Goal: Transaction & Acquisition: Purchase product/service

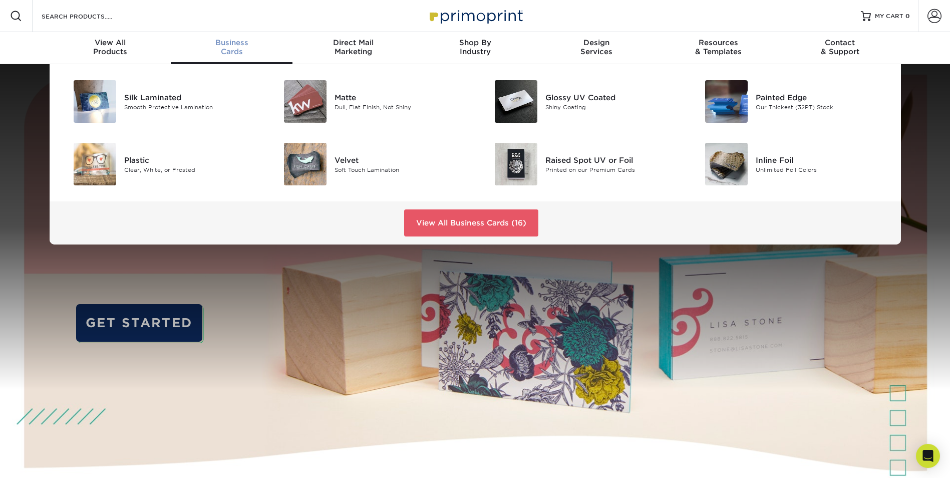
click at [235, 52] on div "Business Cards" at bounding box center [232, 47] width 122 height 18
click at [787, 100] on div "Painted Edge" at bounding box center [822, 97] width 133 height 11
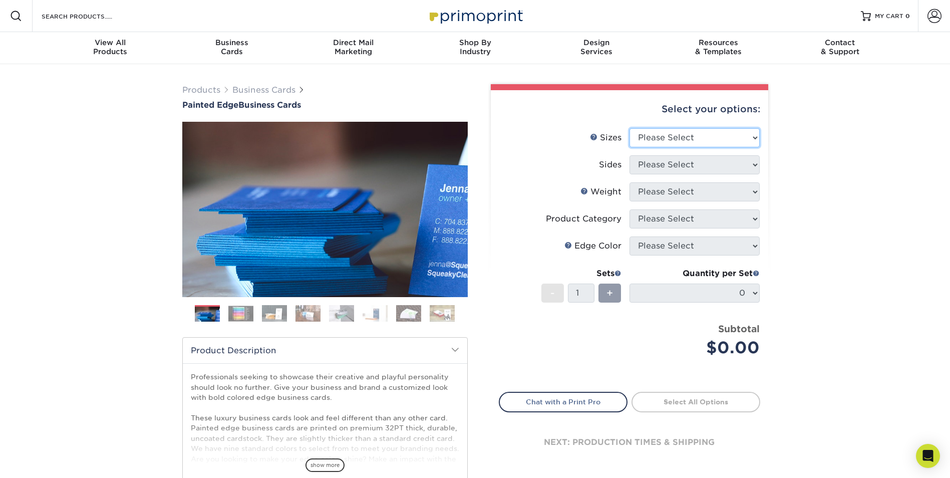
click at [753, 139] on select "Please Select 2" x 3.5" - Standard 2.125" x 3.375" - European 2.5" x 2.5" - Squ…" at bounding box center [695, 137] width 130 height 19
select select "2.00x3.50"
click at [630, 128] on select "Please Select 2" x 3.5" - Standard 2.125" x 3.375" - European 2.5" x 2.5" - Squ…" at bounding box center [695, 137] width 130 height 19
click at [756, 168] on select "Please Select Print Both Sides Print Front Only" at bounding box center [695, 164] width 130 height 19
select select "13abbda7-1d64-4f25-8bb2-c179b224825d"
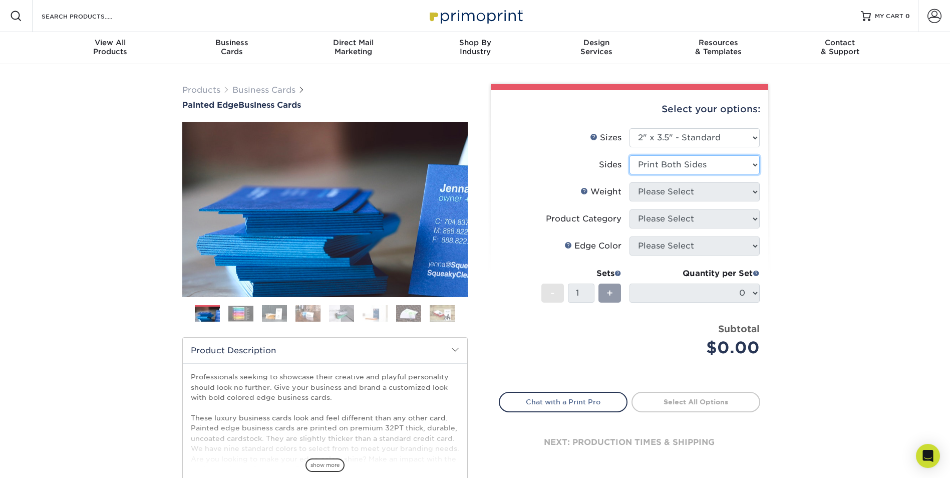
click at [630, 155] on select "Please Select Print Both Sides Print Front Only" at bounding box center [695, 164] width 130 height 19
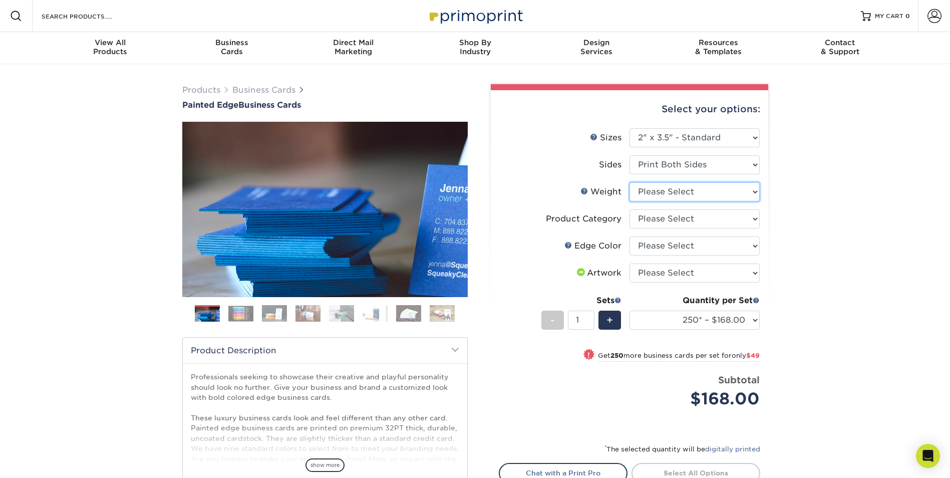
click at [757, 192] on select "Please Select 32PTUC" at bounding box center [695, 191] width 130 height 19
select select "32PTUC"
click at [630, 182] on select "Please Select 32PTUC" at bounding box center [695, 191] width 130 height 19
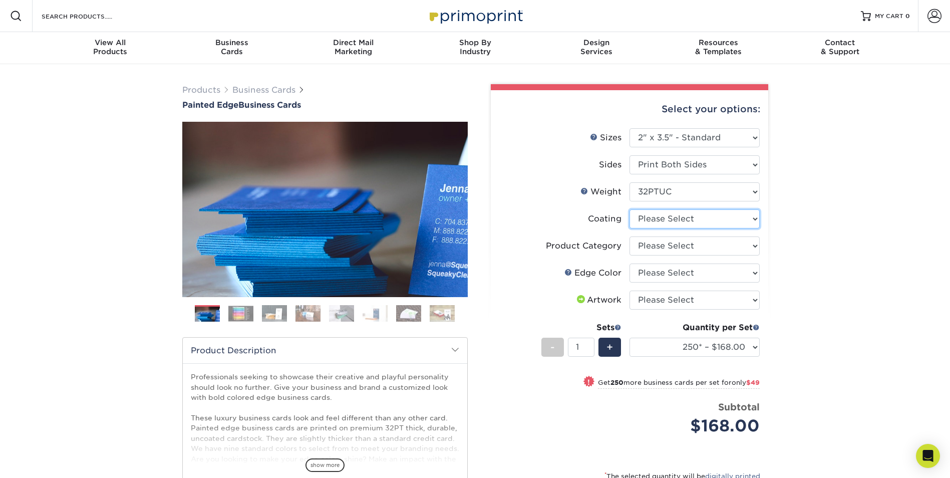
click at [752, 220] on select at bounding box center [695, 218] width 130 height 19
select select "3e7618de-abca-4bda-9f97-8b9129e913d8"
click at [630, 209] on select at bounding box center [695, 218] width 130 height 19
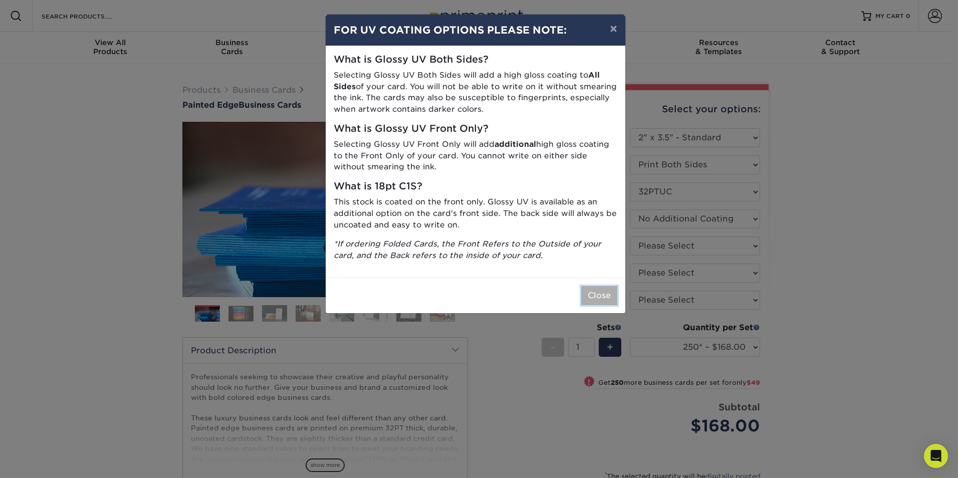
click at [604, 289] on button "Close" at bounding box center [599, 295] width 36 height 19
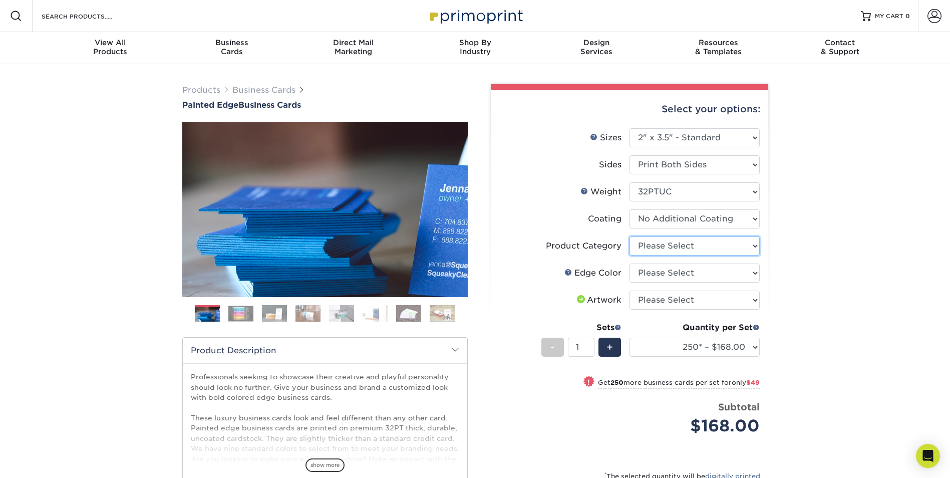
click at [757, 243] on select "Please Select Business Cards" at bounding box center [695, 245] width 130 height 19
select select "3b5148f1-0588-4f88-a218-97bcfdce65c1"
click at [630, 236] on select "Please Select Business Cards" at bounding box center [695, 245] width 130 height 19
click at [755, 271] on select "Please Select Charcoal Black Brown Blue Pearlescent Blue Pearlescent Gold Pearl…" at bounding box center [695, 272] width 130 height 19
select select "e42633f1-b123-4179-bb8a-cf3a693d9207"
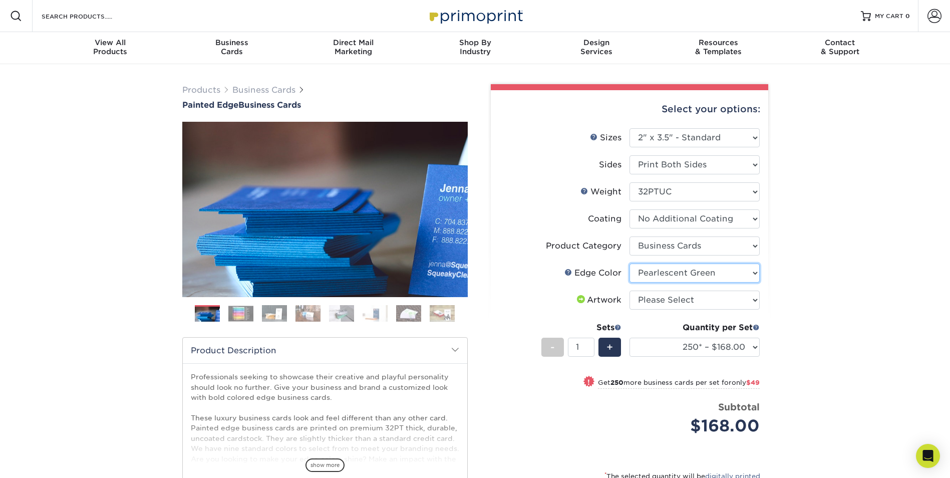
click at [630, 263] on select "Please Select Charcoal Black Brown Blue Pearlescent Blue Pearlescent Gold Pearl…" at bounding box center [695, 272] width 130 height 19
click at [754, 300] on select "Please Select I will upload files I need a design - $100" at bounding box center [695, 300] width 130 height 19
select select "upload"
click at [630, 291] on select "Please Select I will upload files I need a design - $100" at bounding box center [695, 300] width 130 height 19
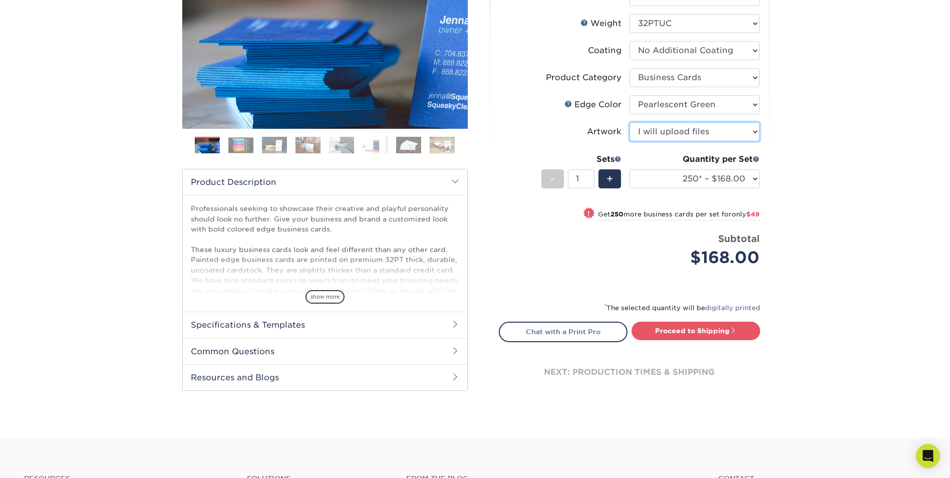
scroll to position [200, 0]
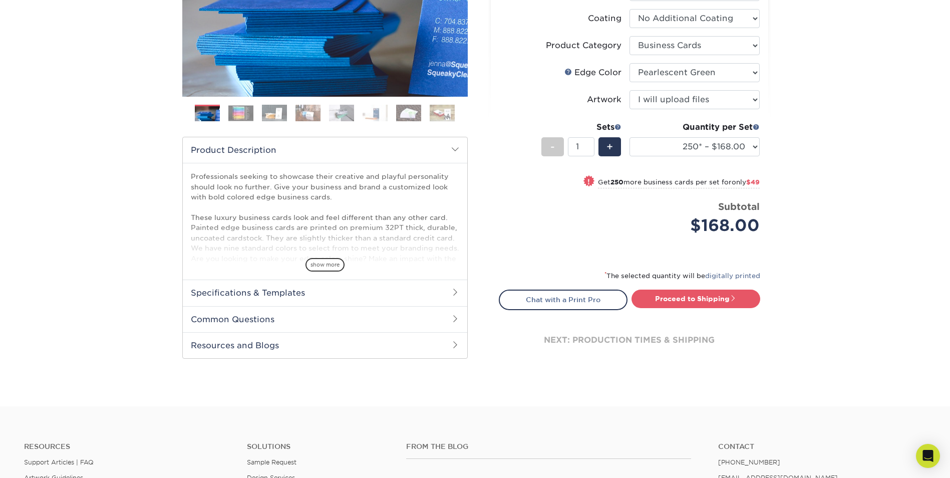
click at [455, 294] on span at bounding box center [455, 292] width 8 height 8
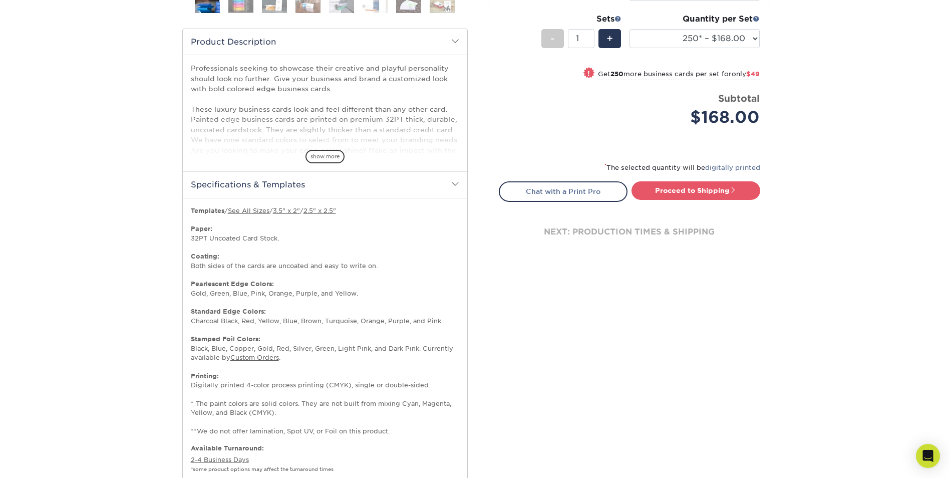
scroll to position [301, 0]
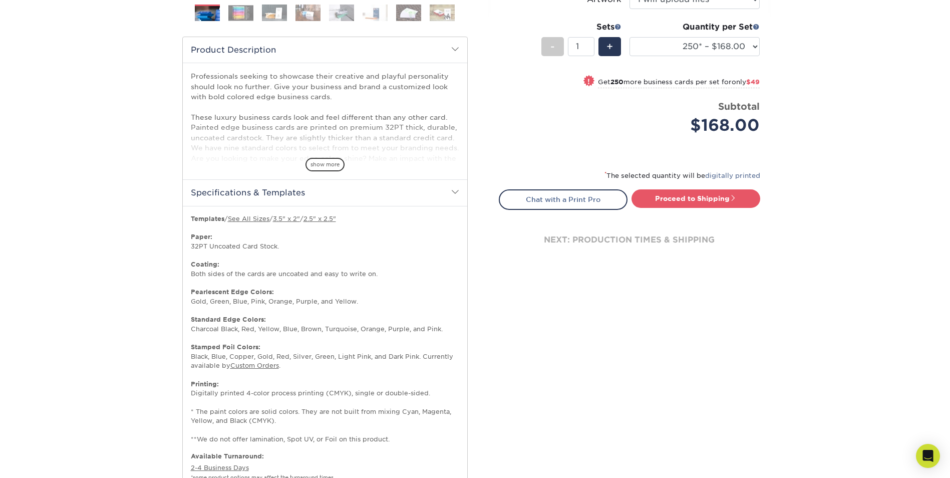
click at [456, 190] on span at bounding box center [455, 192] width 8 height 8
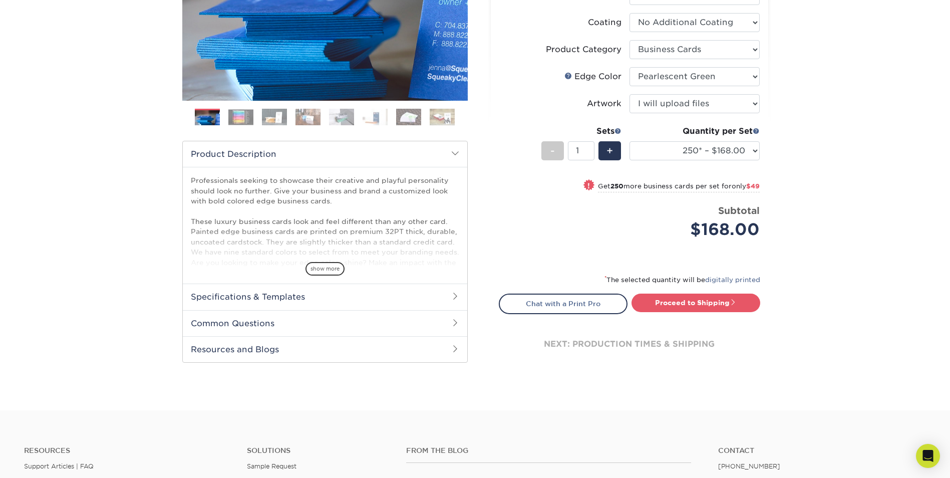
scroll to position [200, 0]
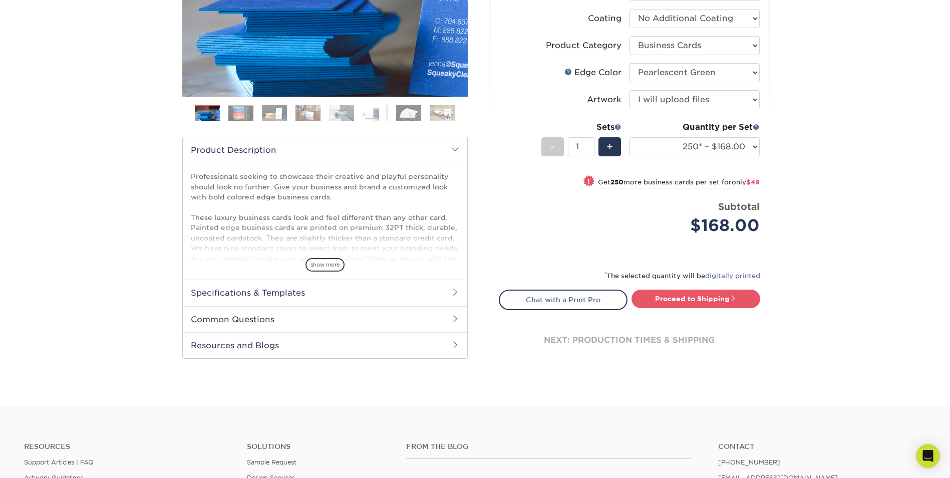
click at [453, 150] on span at bounding box center [455, 149] width 8 height 8
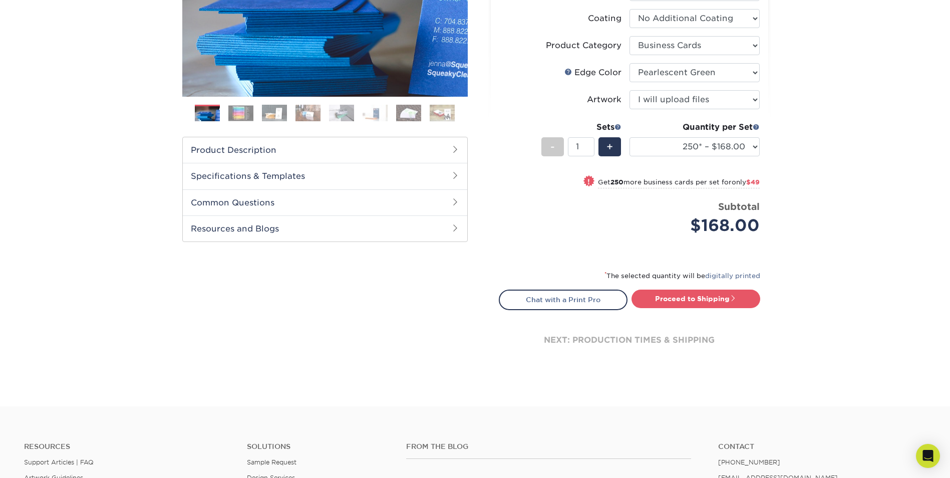
click at [453, 204] on span at bounding box center [455, 202] width 8 height 8
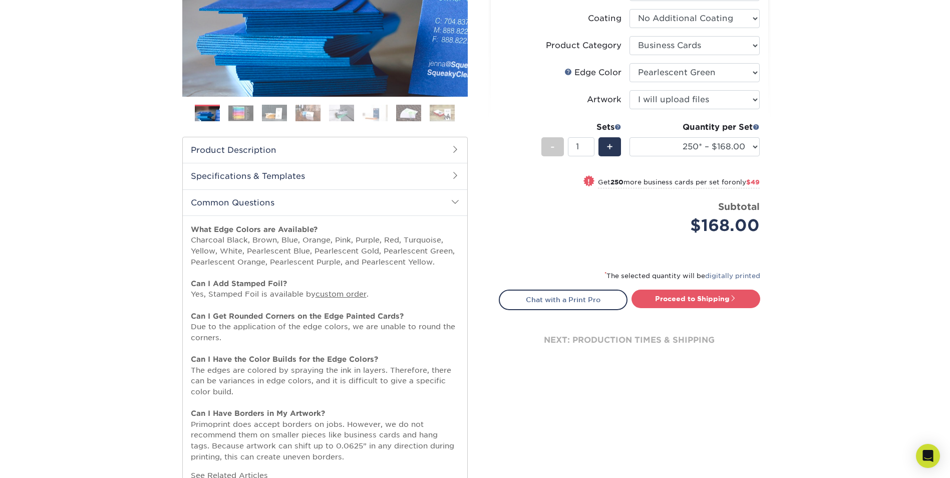
click at [453, 202] on span at bounding box center [455, 202] width 8 height 8
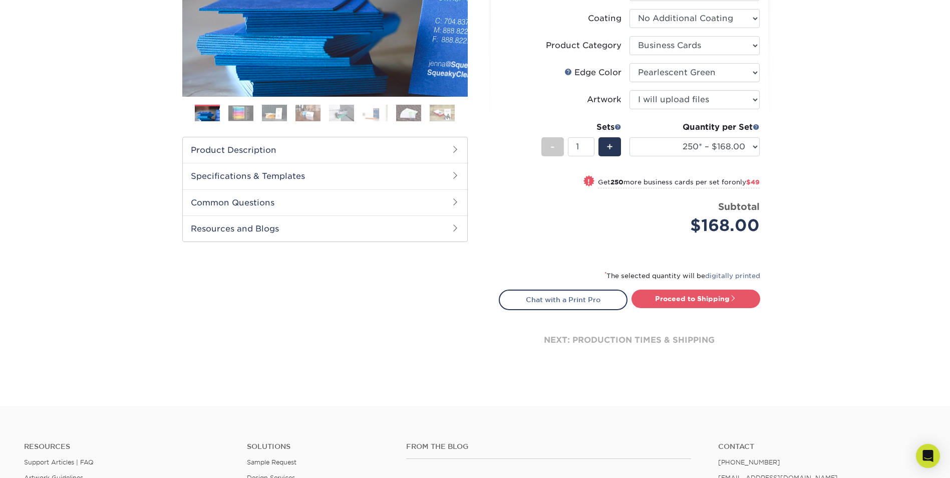
click at [455, 229] on span at bounding box center [455, 228] width 8 height 8
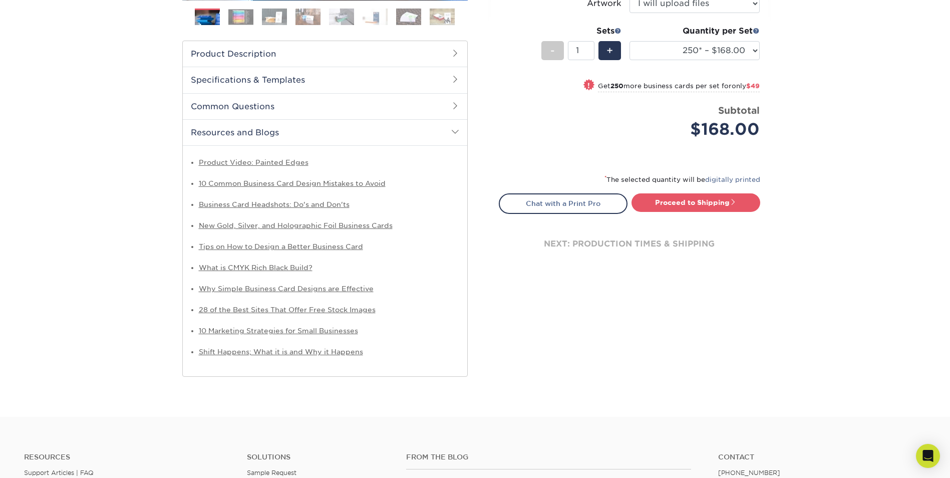
scroll to position [301, 0]
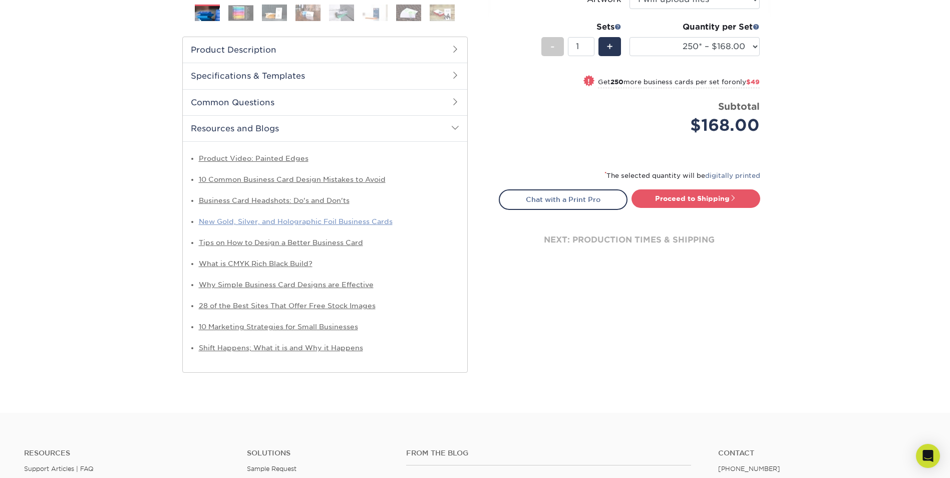
click at [301, 221] on link "New Gold, Silver, and Holographic Foil Business Cards" at bounding box center [296, 221] width 194 height 8
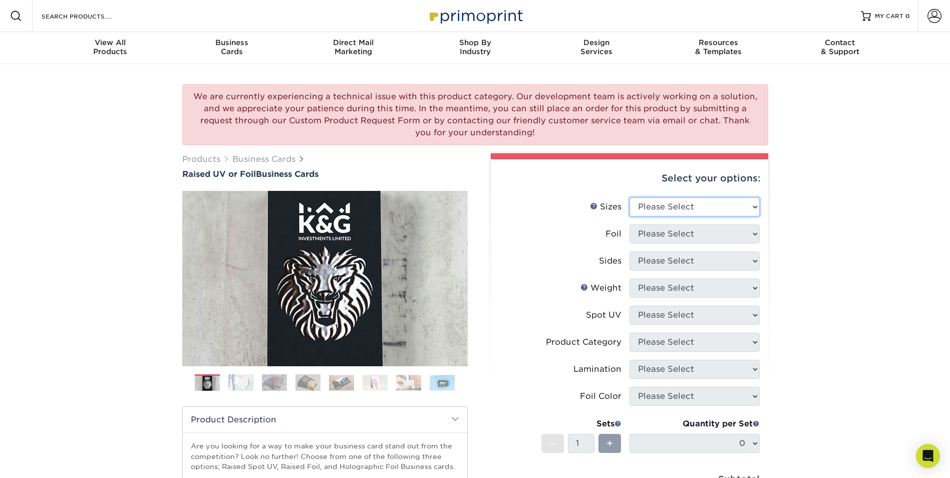
click at [754, 208] on select "Please Select 2" x 3.5" - Standard" at bounding box center [695, 206] width 130 height 19
select select "2.00x3.50"
click at [630, 197] on select "Please Select 2" x 3.5" - Standard" at bounding box center [695, 206] width 130 height 19
click at [755, 233] on select "Please Select No Yes" at bounding box center [695, 233] width 130 height 19
click at [756, 234] on select "Please Select No Yes" at bounding box center [695, 233] width 130 height 19
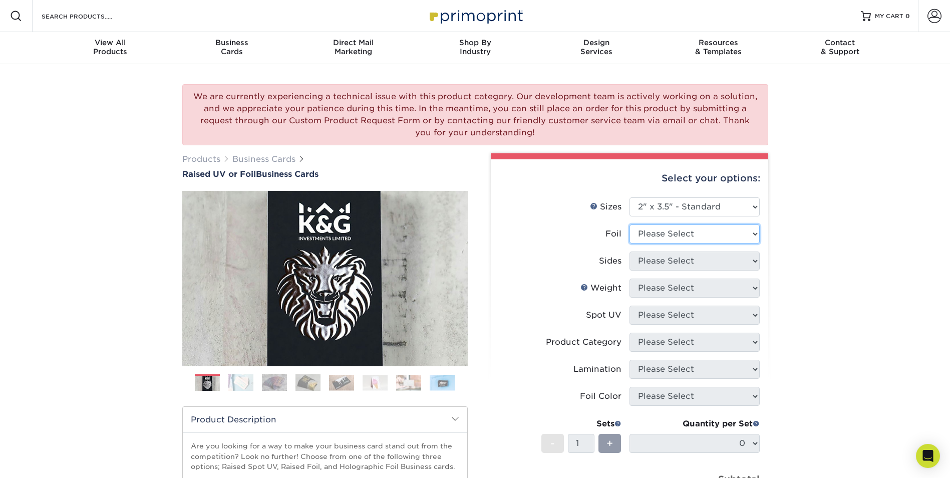
select select "1"
click at [630, 224] on select "Please Select No Yes" at bounding box center [695, 233] width 130 height 19
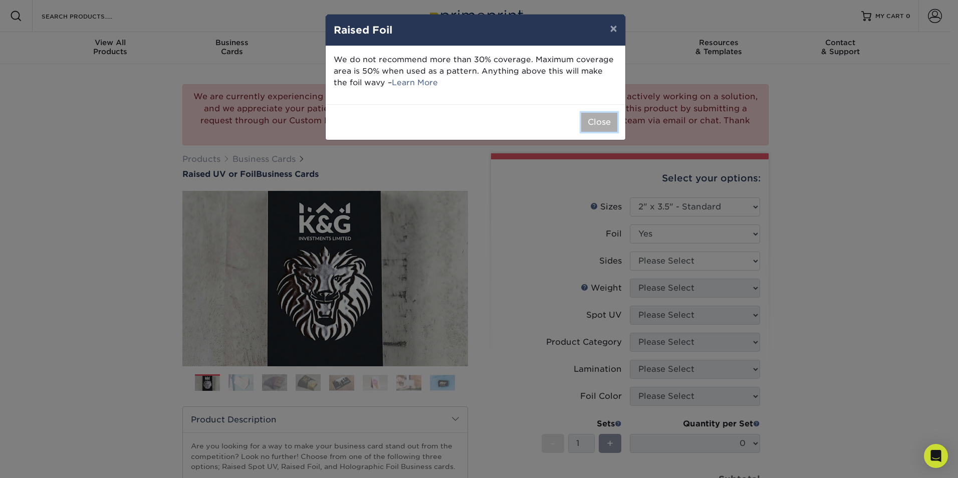
click at [591, 125] on button "Close" at bounding box center [599, 122] width 36 height 19
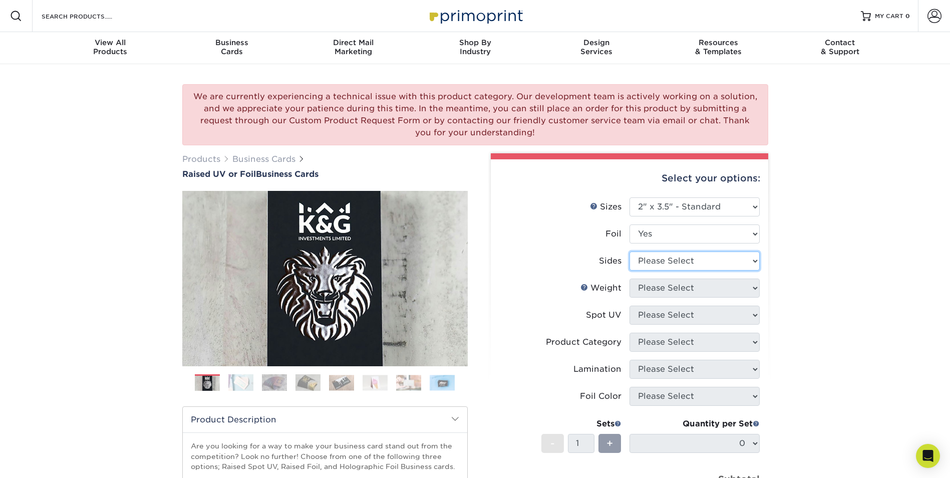
click at [756, 262] on select "Please Select Print Both Sides - Foil Both Sides Print Both Sides - Foil Front …" at bounding box center [695, 260] width 130 height 19
select select "34527644-b4fd-4ffb-9092-1318eefcd9d9"
click at [630, 251] on select "Please Select Print Both Sides - Foil Both Sides Print Both Sides - Foil Front …" at bounding box center [695, 260] width 130 height 19
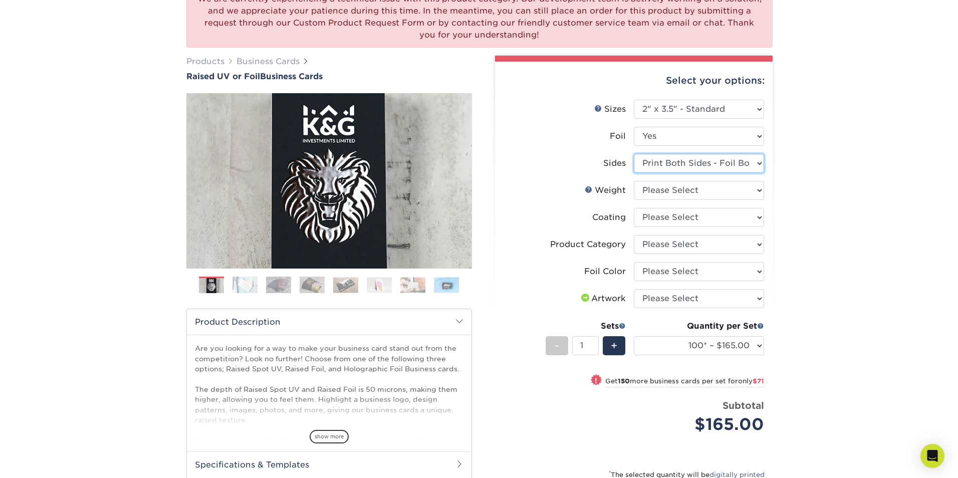
scroll to position [100, 0]
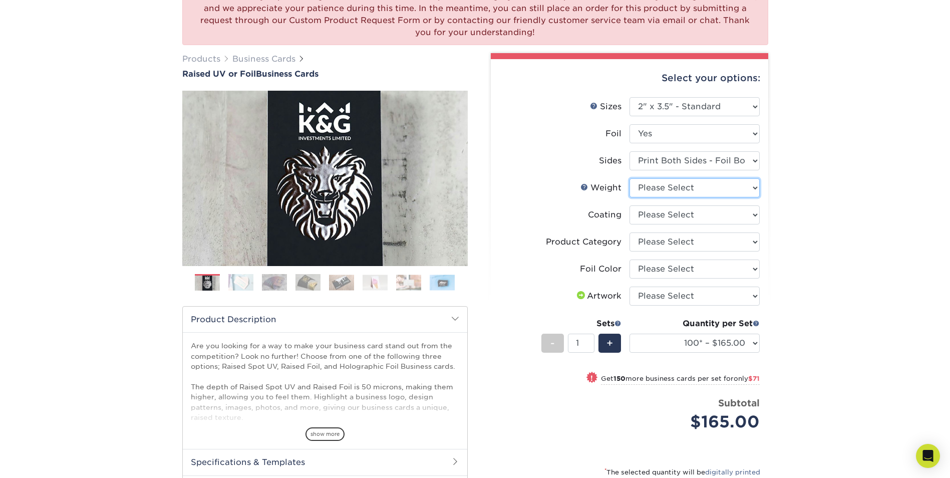
click at [754, 191] on select "Please Select 16PT" at bounding box center [695, 187] width 130 height 19
select select "16PT"
click at [630, 178] on select "Please Select 16PT" at bounding box center [695, 187] width 130 height 19
click at [754, 217] on select at bounding box center [695, 214] width 130 height 19
select select "3e7618de-abca-4bda-9f97-8b9129e913d8"
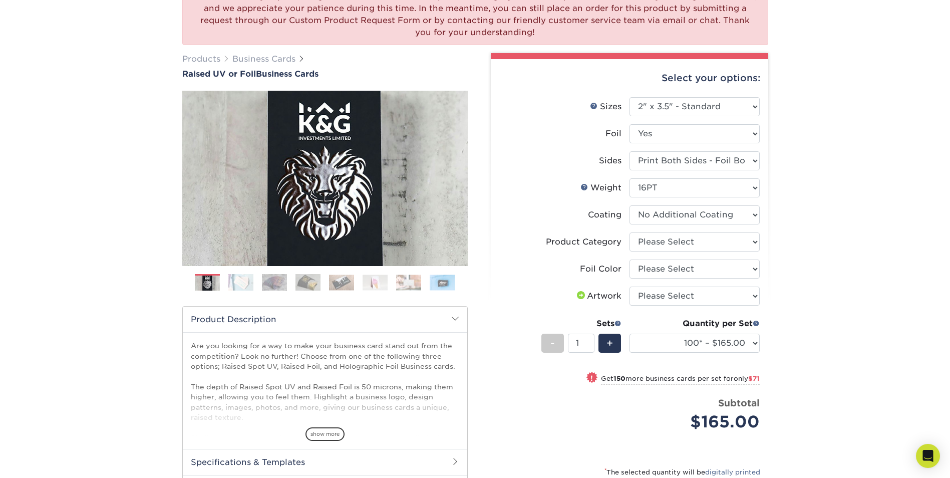
click at [630, 205] on select at bounding box center [695, 214] width 130 height 19
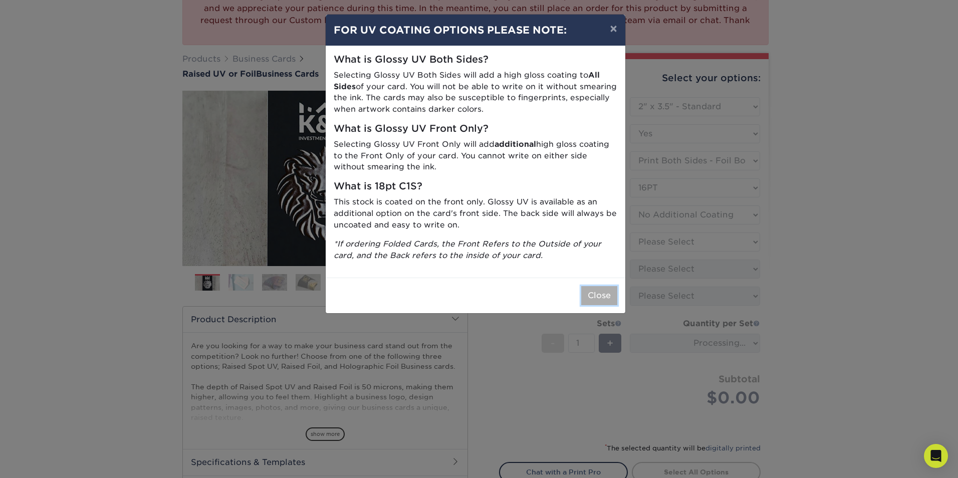
click at [600, 298] on button "Close" at bounding box center [599, 295] width 36 height 19
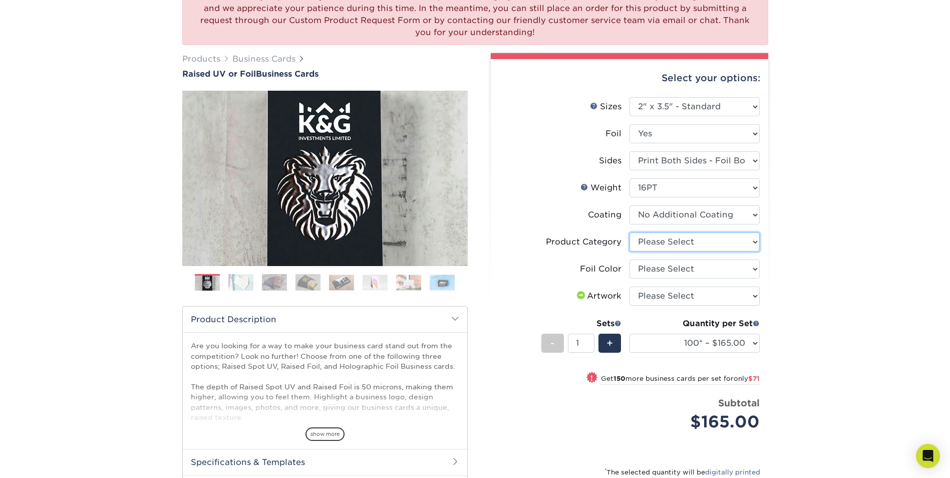
click at [755, 240] on select "Please Select Business Cards" at bounding box center [695, 241] width 130 height 19
select select "3b5148f1-0588-4f88-a218-97bcfdce65c1"
click at [630, 232] on select "Please Select Business Cards" at bounding box center [695, 241] width 130 height 19
click at [754, 267] on select "Please Select Silver Foil Gold Foil Holographic Foil" at bounding box center [695, 268] width 130 height 19
select select "a834dd52-fe06-4ed6-9a86-5bd3c2d02515"
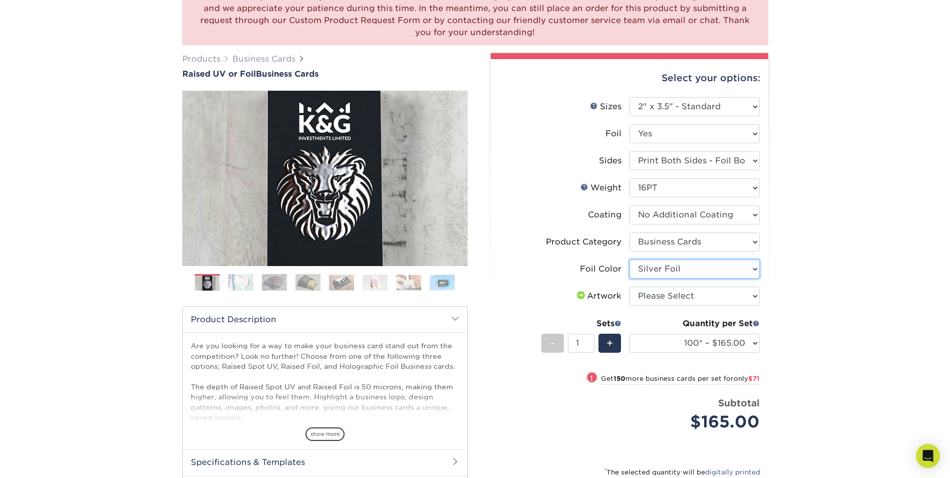
click at [630, 259] on select "Please Select Silver Foil Gold Foil Holographic Foil" at bounding box center [695, 268] width 130 height 19
click at [754, 297] on select "Please Select I will upload files I need a design - $100" at bounding box center [695, 296] width 130 height 19
select select "design"
click at [630, 287] on select "Please Select I will upload files I need a design - $100" at bounding box center [695, 296] width 130 height 19
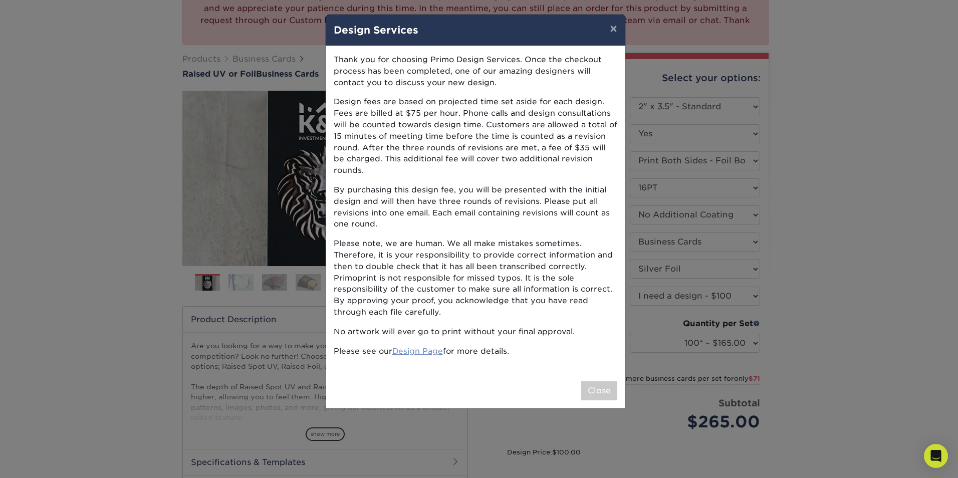
click at [427, 346] on link "Design Page" at bounding box center [417, 351] width 51 height 10
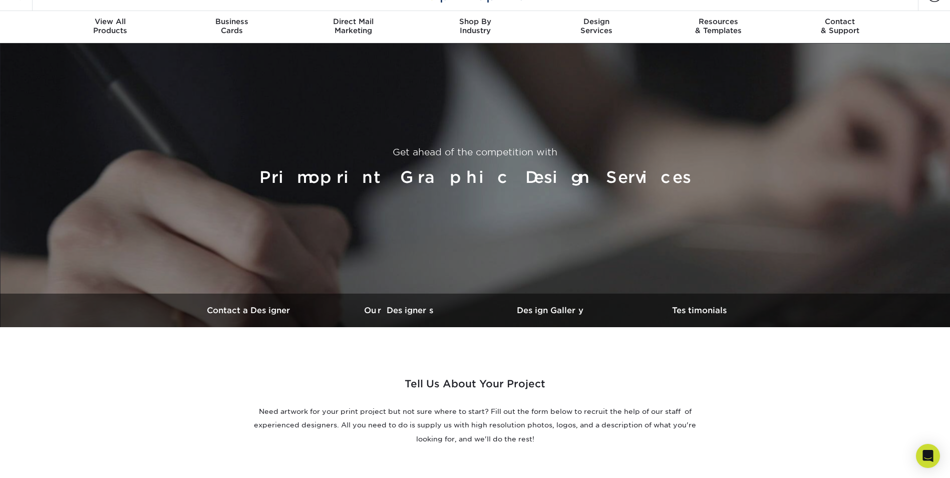
scroll to position [50, 0]
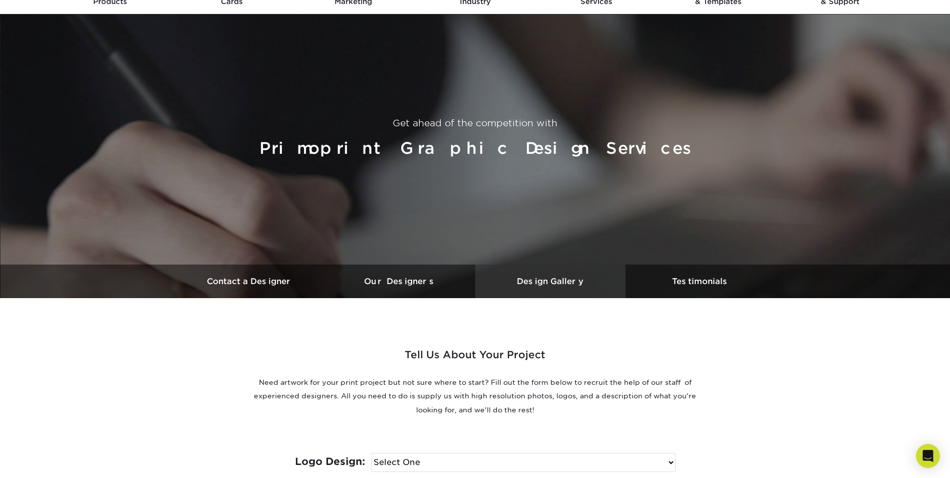
click at [555, 286] on h3 "Design Gallery" at bounding box center [550, 281] width 150 height 10
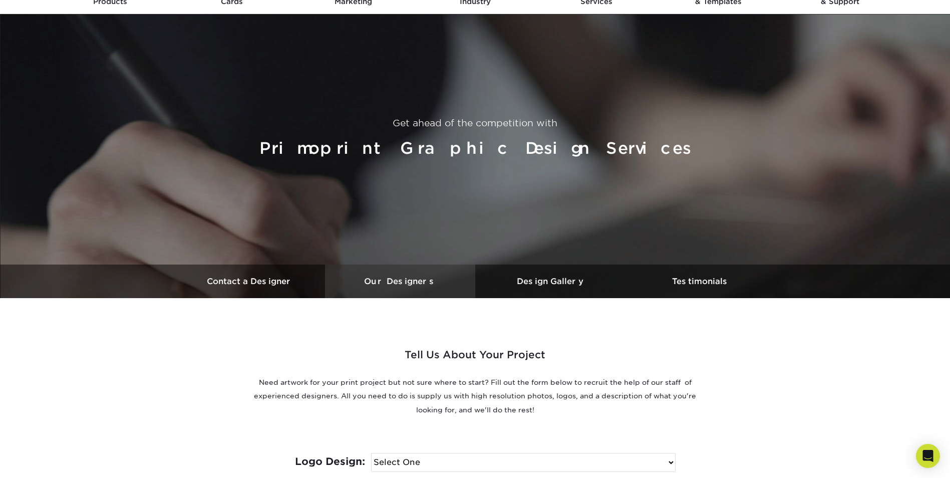
click at [395, 276] on h3 "Our Designers" at bounding box center [400, 281] width 150 height 10
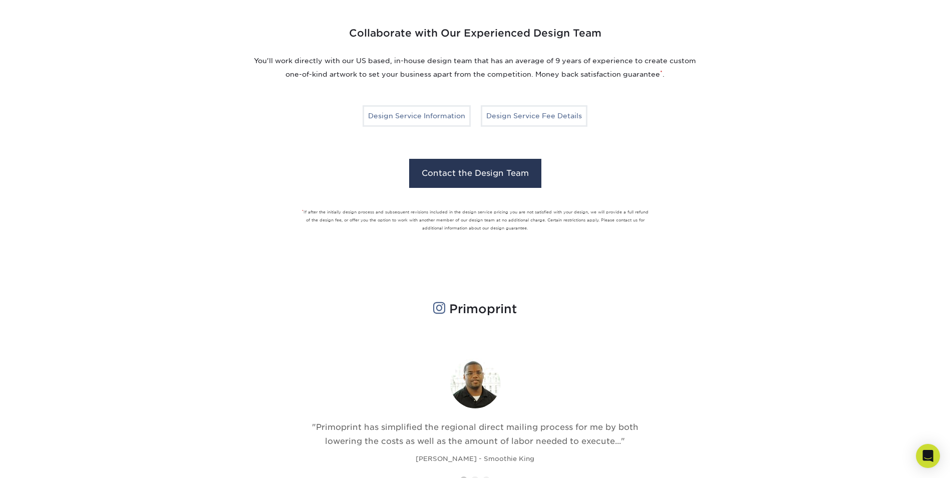
scroll to position [733, 0]
click at [507, 119] on link "Design Service Fee Details" at bounding box center [534, 115] width 107 height 21
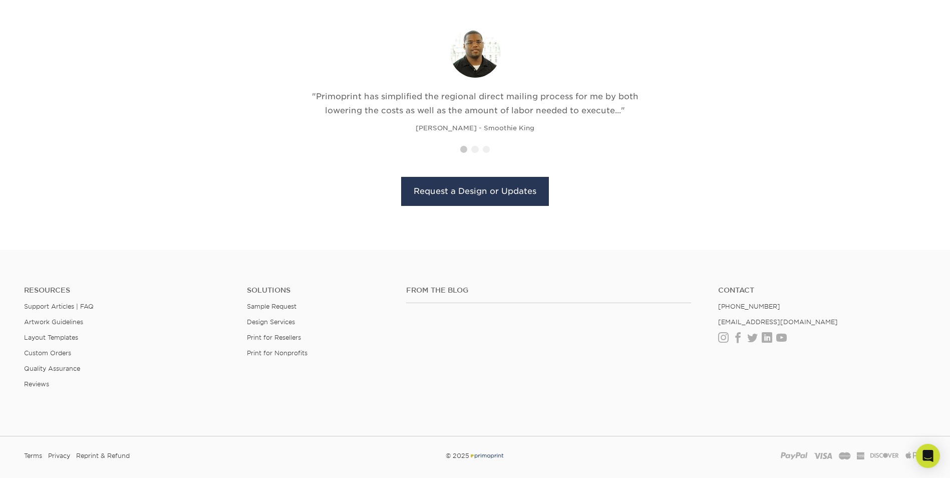
scroll to position [1084, 0]
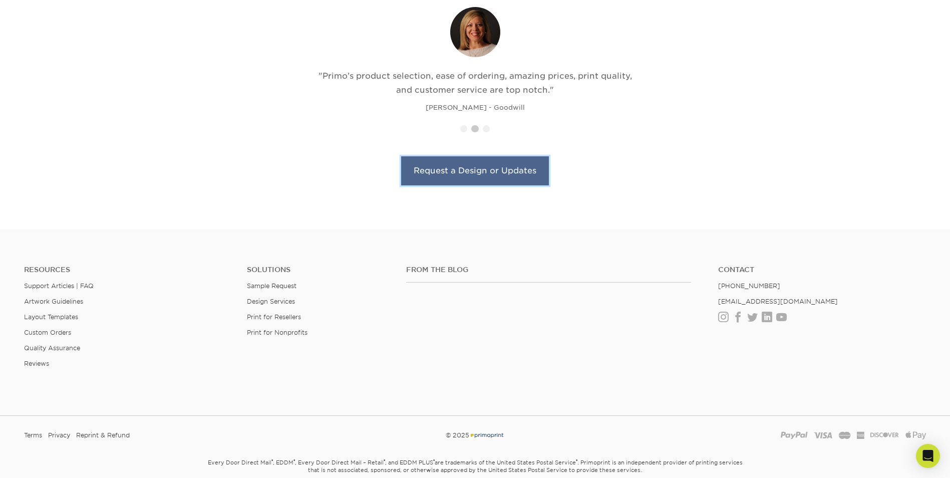
click at [495, 170] on link "Request a Design or Updates" at bounding box center [475, 170] width 148 height 29
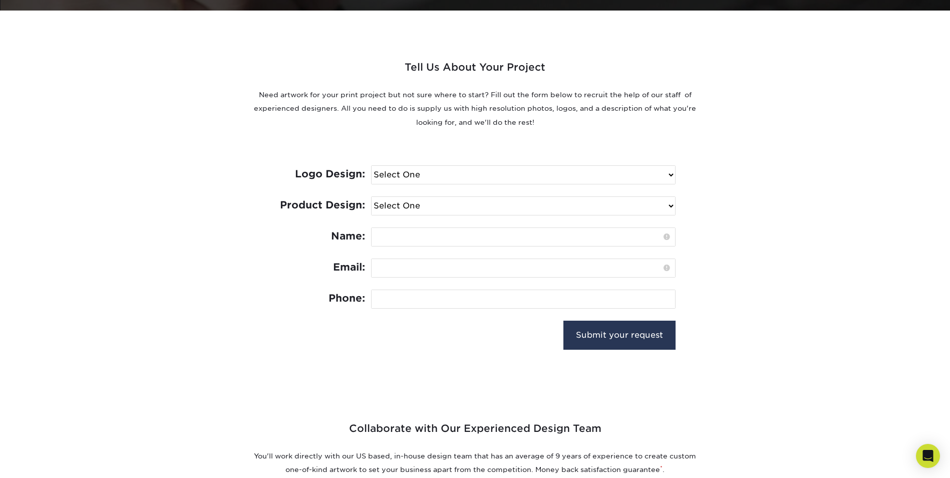
scroll to position [296, 0]
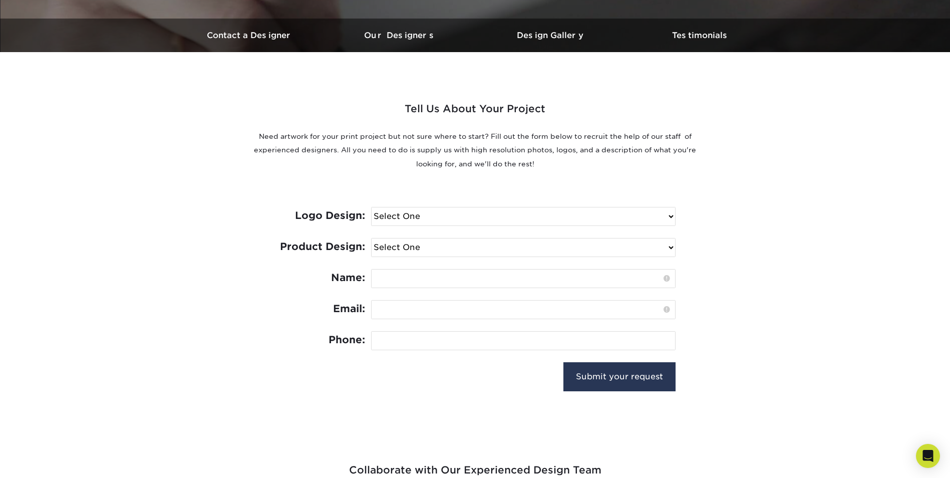
click at [670, 217] on select "Select One I need a logo design: $300 No thank you" at bounding box center [524, 216] width 304 height 18
select select "No Logo"
click at [372, 207] on select "Select One I need a logo design: $300 No thank you" at bounding box center [524, 216] width 304 height 18
click at [671, 249] on select "Select One Logo Design Only Design Edits Banner Design: $50.00 Bookmark Design:…" at bounding box center [524, 247] width 304 height 18
click at [782, 235] on section "Tell Us About Your Project Need artwork for your print project but not sure whe…" at bounding box center [475, 232] width 950 height 361
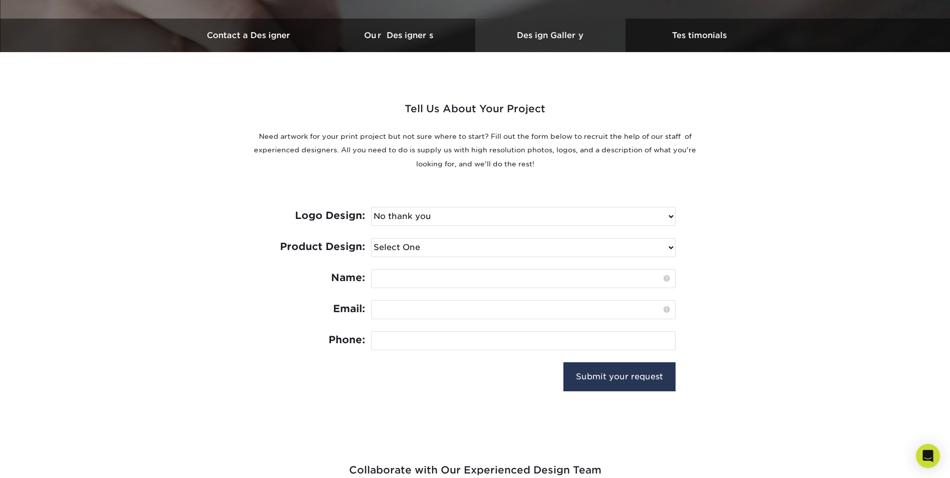
click at [563, 41] on link "Design Gallery" at bounding box center [550, 36] width 150 height 34
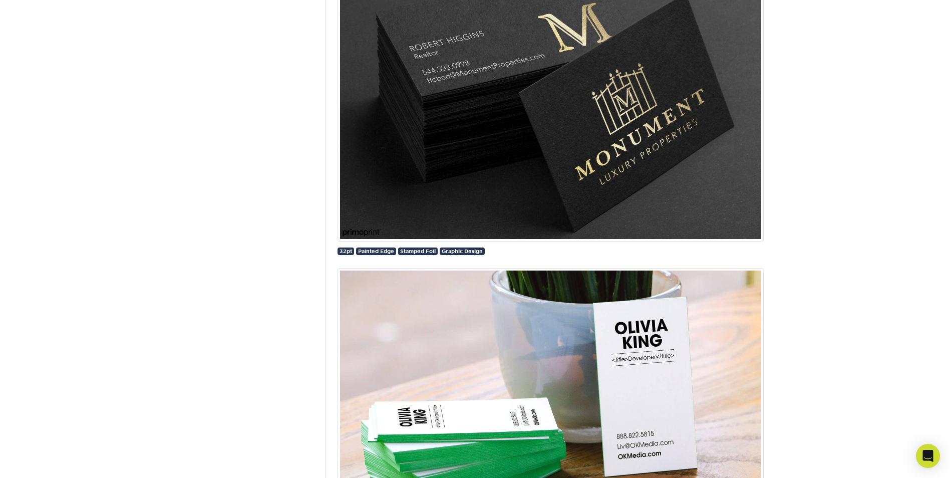
scroll to position [3857, 0]
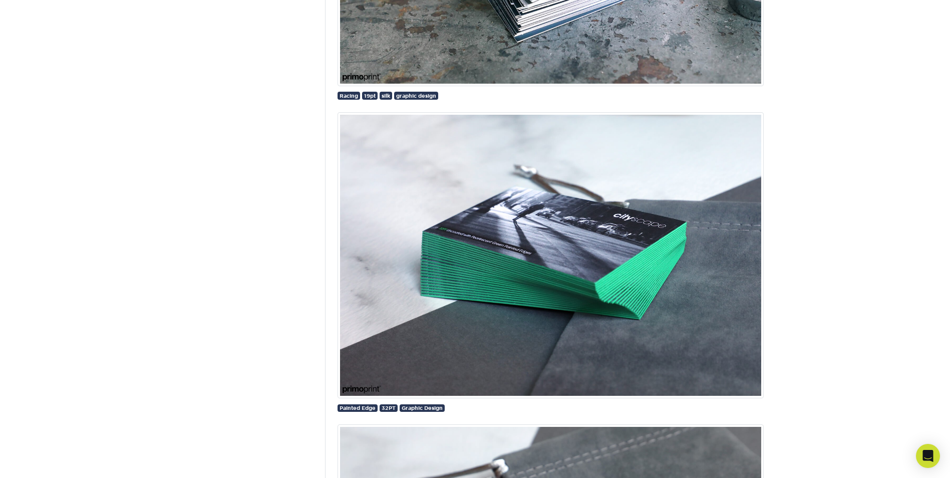
scroll to position [11721, 0]
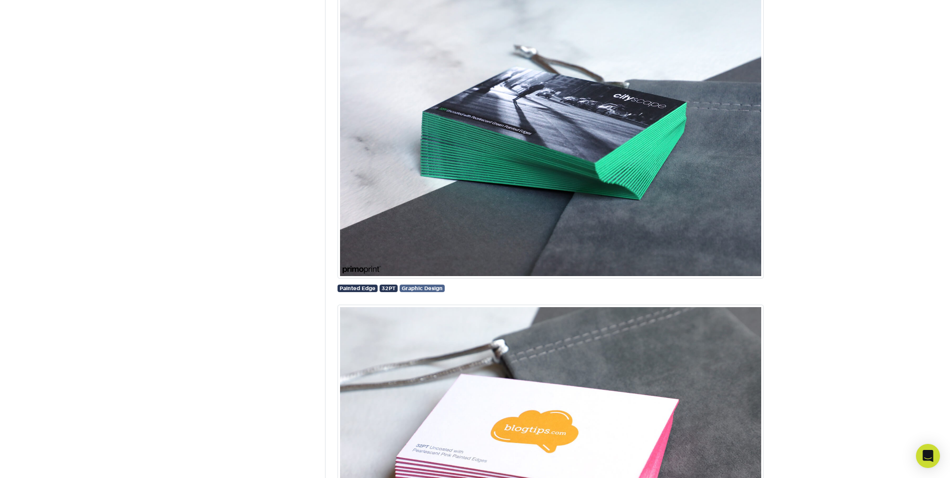
click at [426, 288] on span "Graphic Design" at bounding box center [422, 288] width 41 height 6
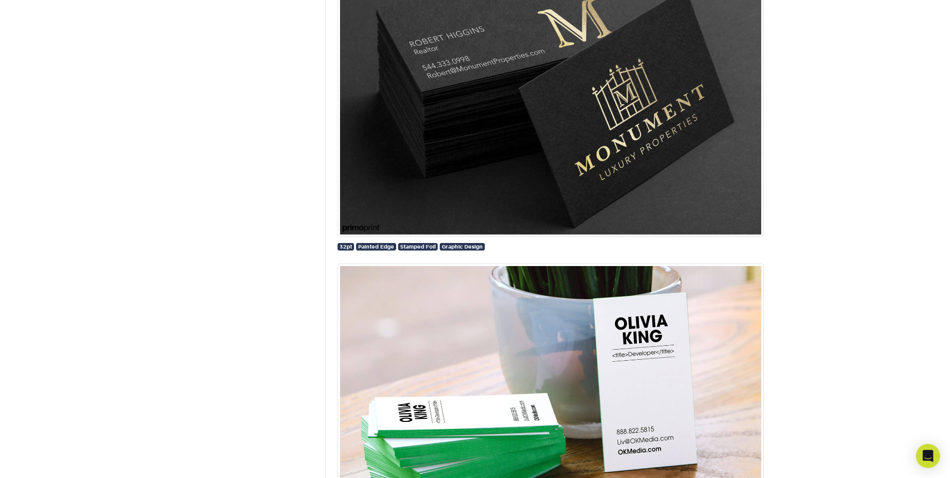
scroll to position [3600, 0]
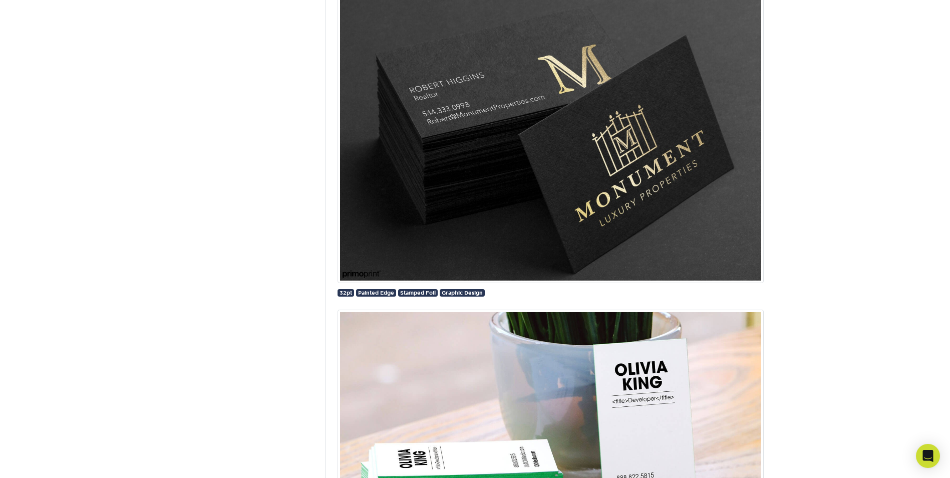
click at [596, 159] on img at bounding box center [551, 140] width 426 height 286
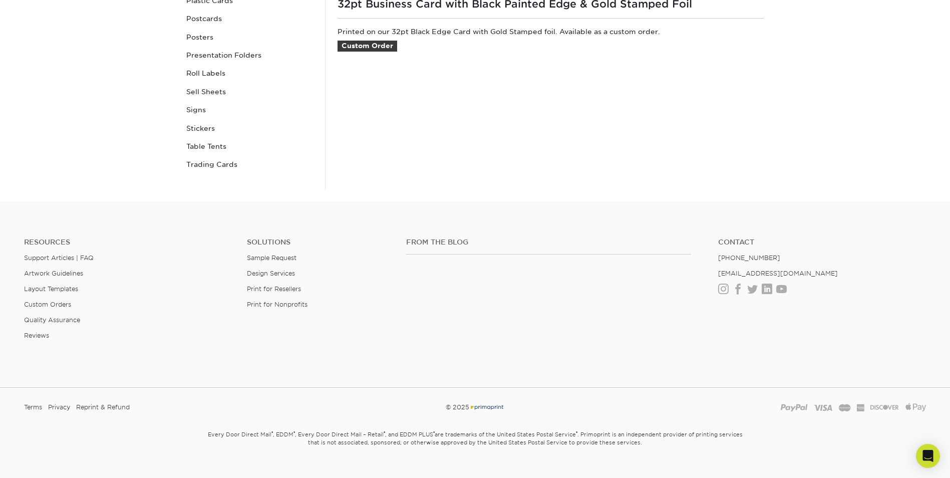
scroll to position [497, 0]
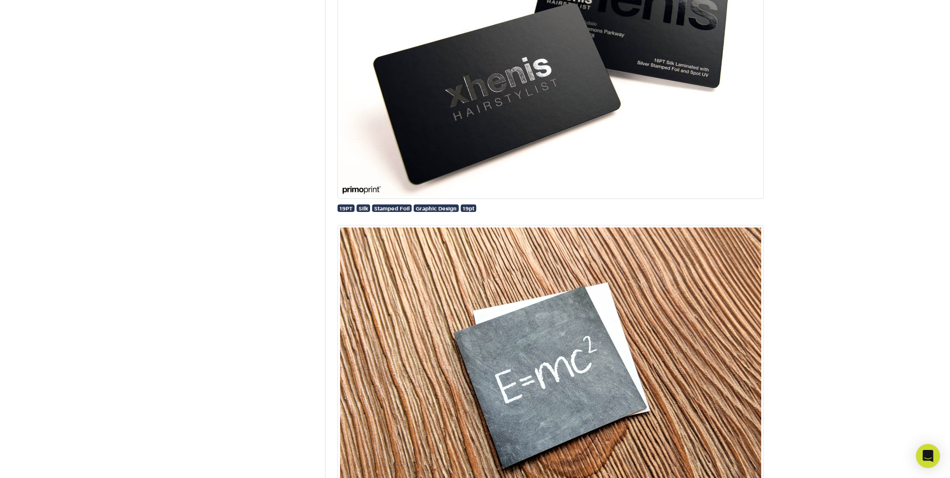
scroll to position [15454, 0]
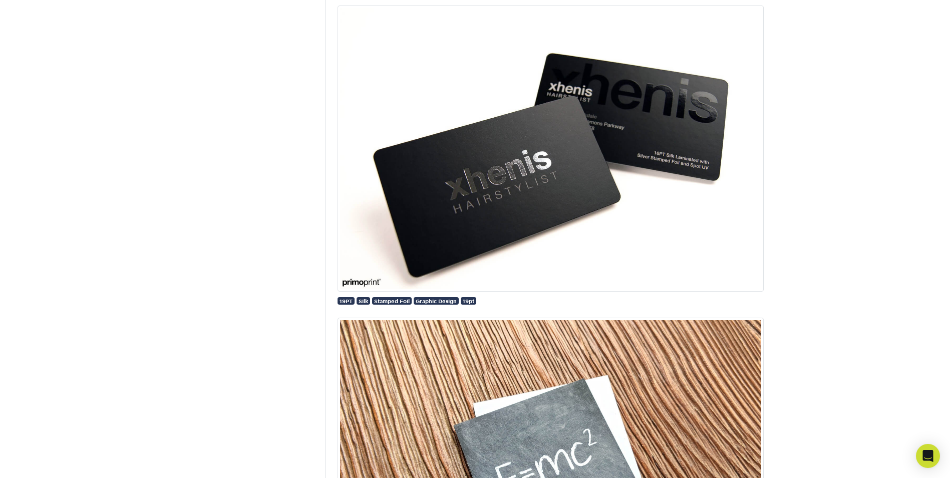
click at [662, 188] on img at bounding box center [551, 149] width 426 height 286
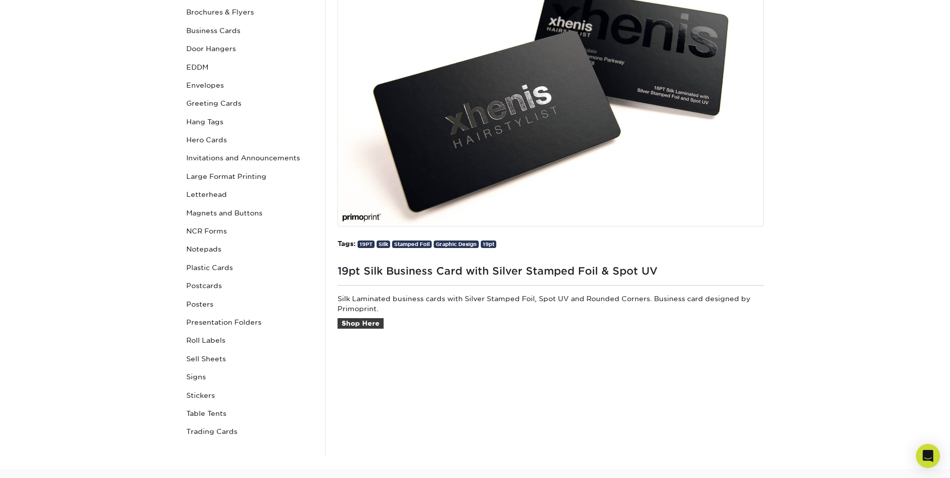
scroll to position [250, 0]
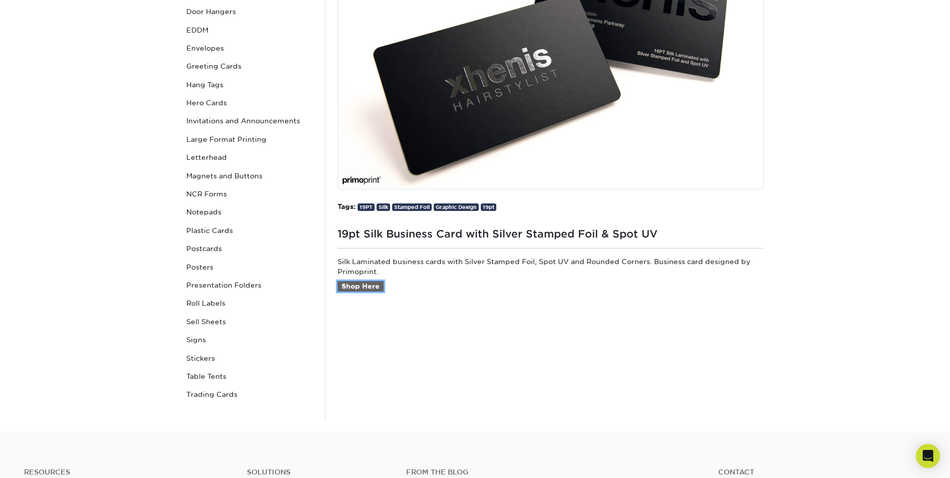
click at [368, 286] on link "Shop Here" at bounding box center [361, 286] width 46 height 11
